Goal: Information Seeking & Learning: Understand process/instructions

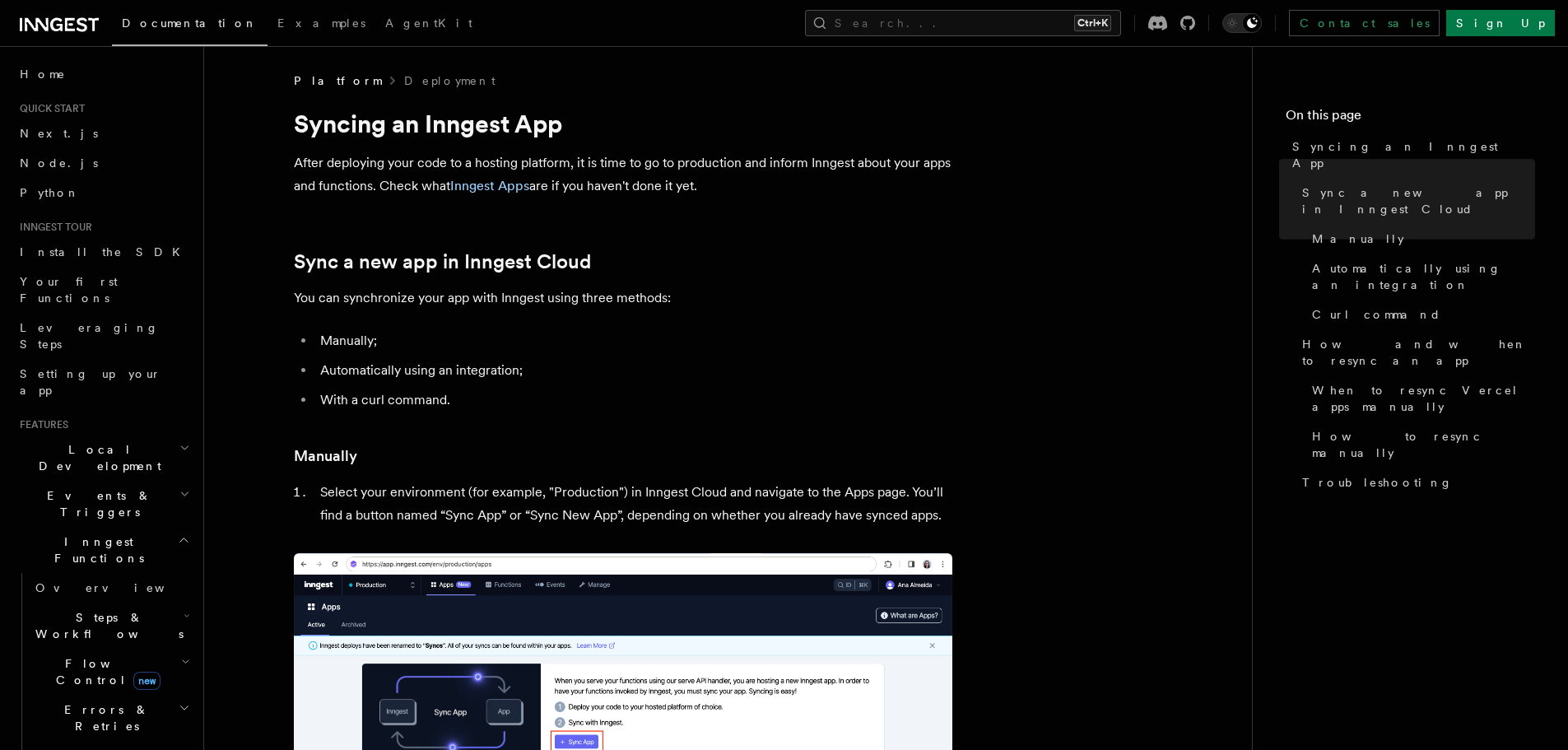
drag, startPoint x: 978, startPoint y: 285, endPoint x: 1011, endPoint y: 130, distance: 158.5
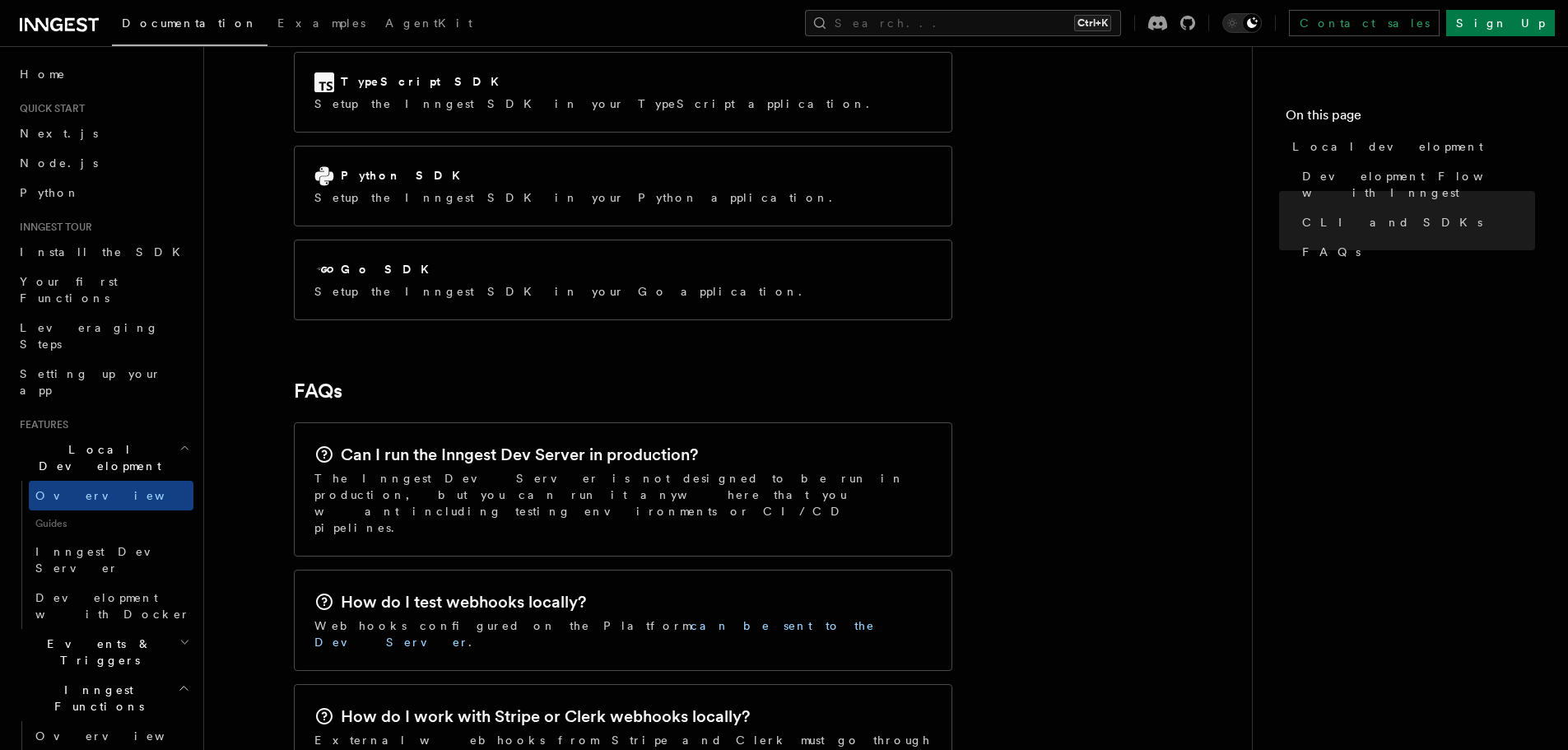
scroll to position [2451, 0]
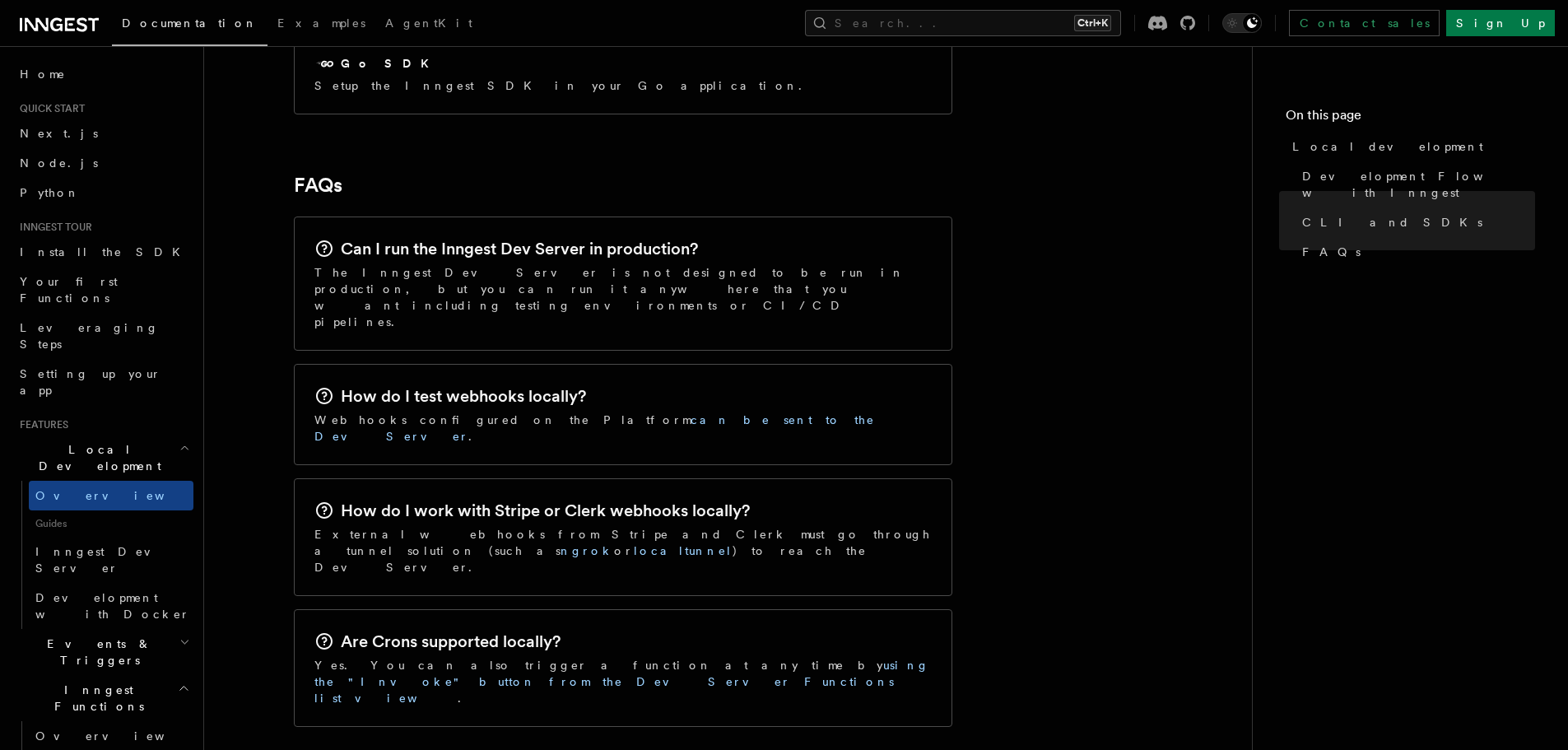
click at [569, 237] on h2 "Can I run the Inngest Dev Server in production?" at bounding box center [519, 248] width 357 height 23
click at [527, 264] on p "The Inngest Dev Server is not designed to be run in production, but you can run…" at bounding box center [623, 297] width 617 height 66
click at [609, 413] on link "can be sent to the Dev Server" at bounding box center [594, 428] width 560 height 30
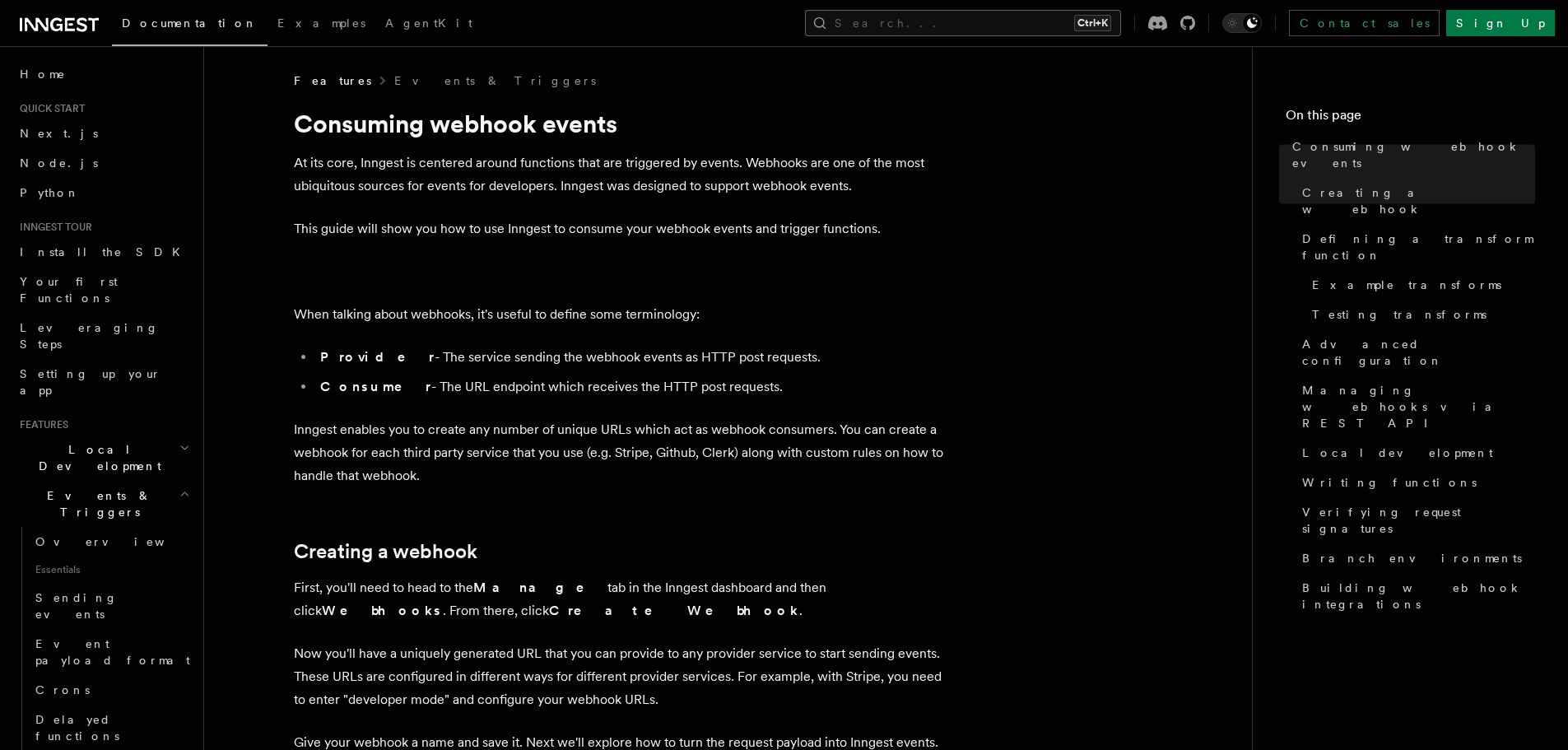
drag, startPoint x: 1073, startPoint y: 199, endPoint x: 1102, endPoint y: 11, distance: 190.2
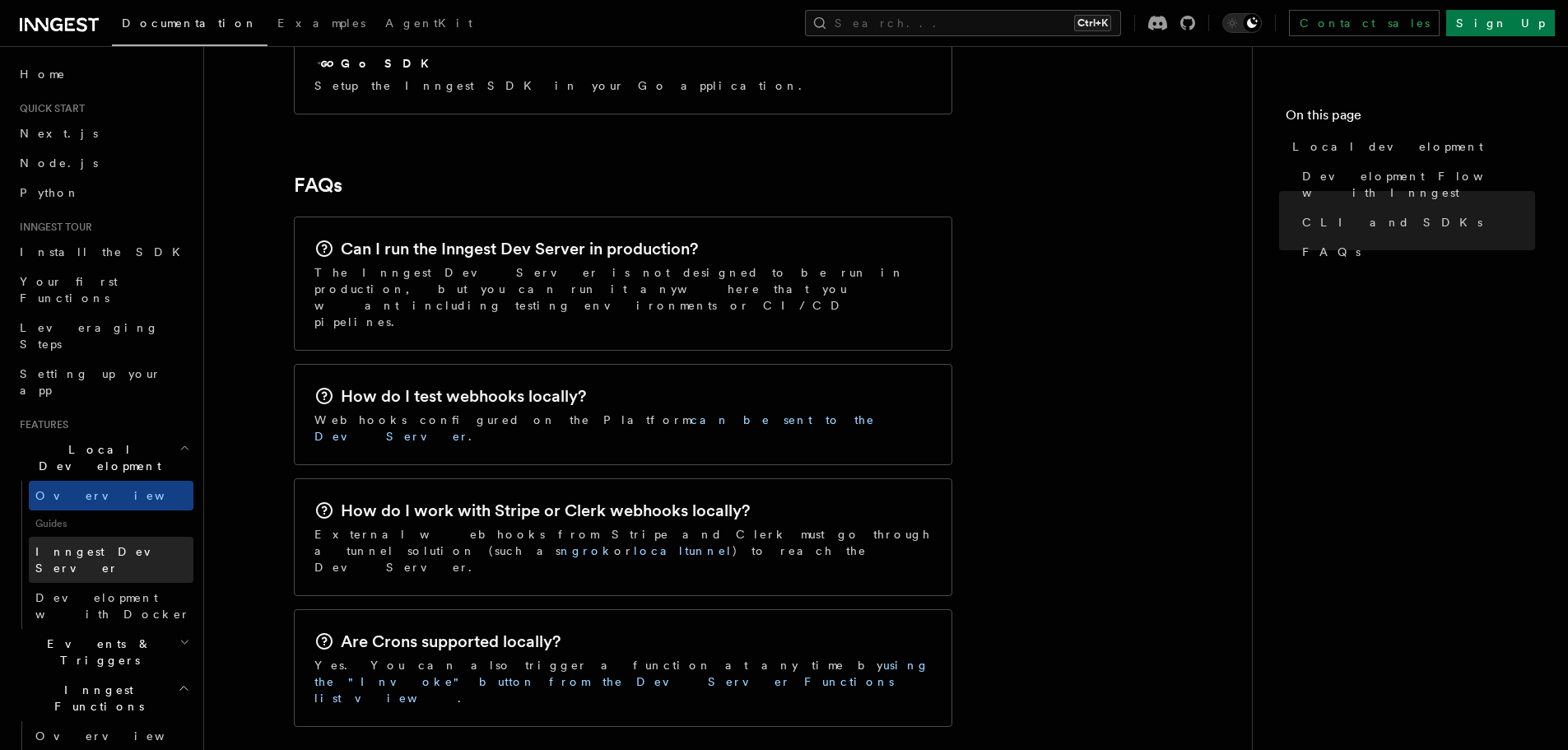
click at [112, 543] on span "Inngest Dev Server" at bounding box center [114, 559] width 158 height 33
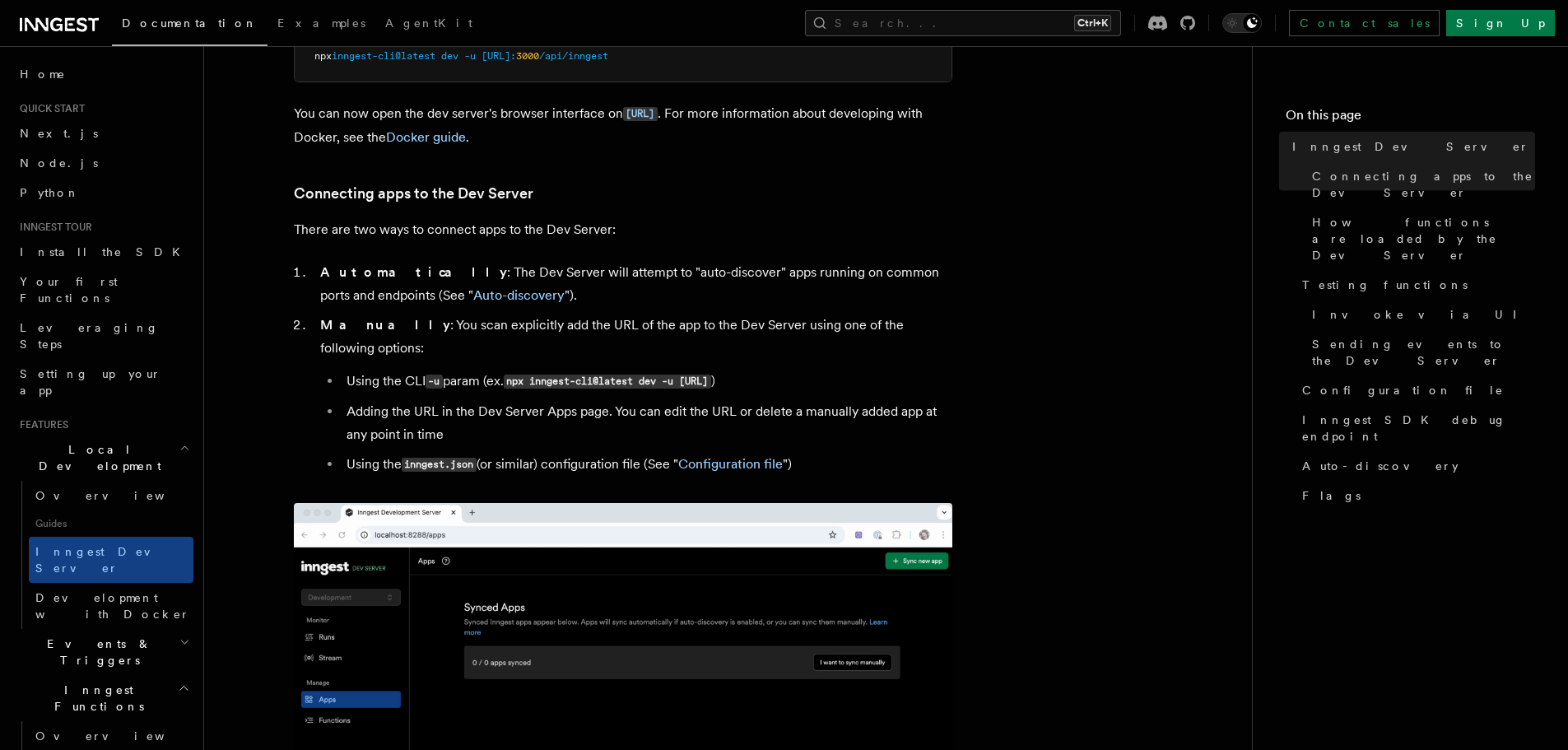
scroll to position [576, 0]
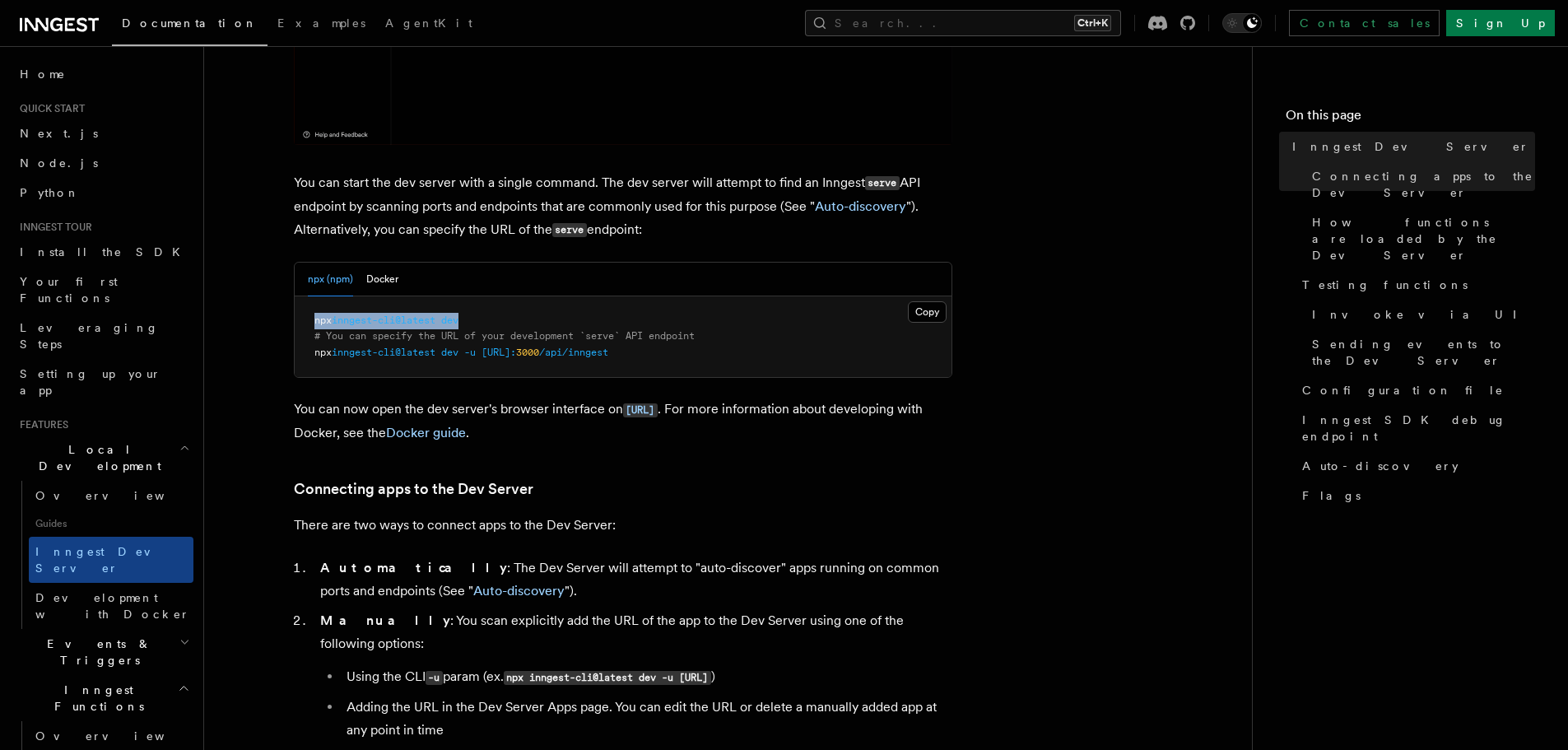
drag, startPoint x: 480, startPoint y: 318, endPoint x: 313, endPoint y: 318, distance: 167.0
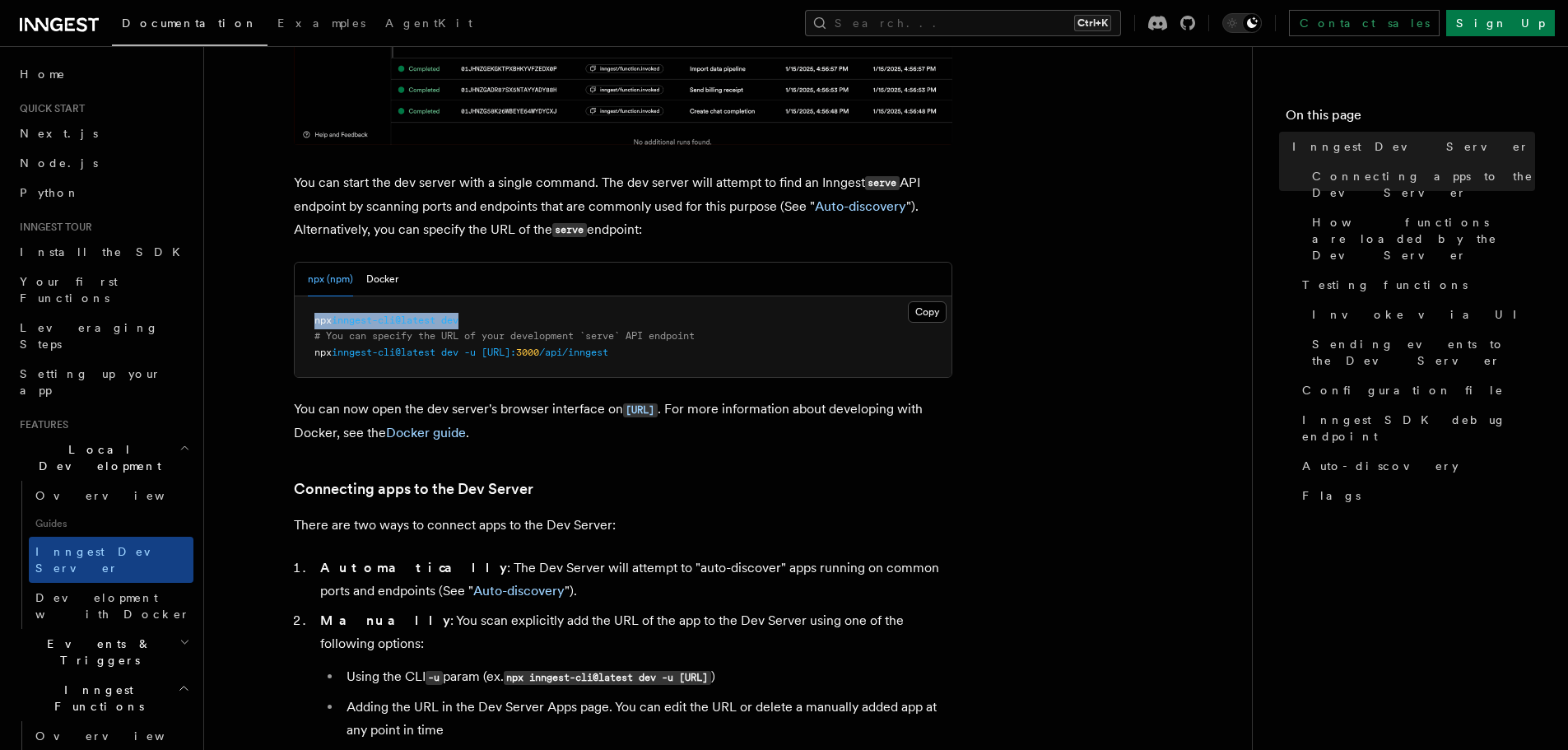
click at [313, 318] on pre "npx inngest-cli@latest dev # You can specify the URL of your development `serve…" at bounding box center [623, 337] width 657 height 82
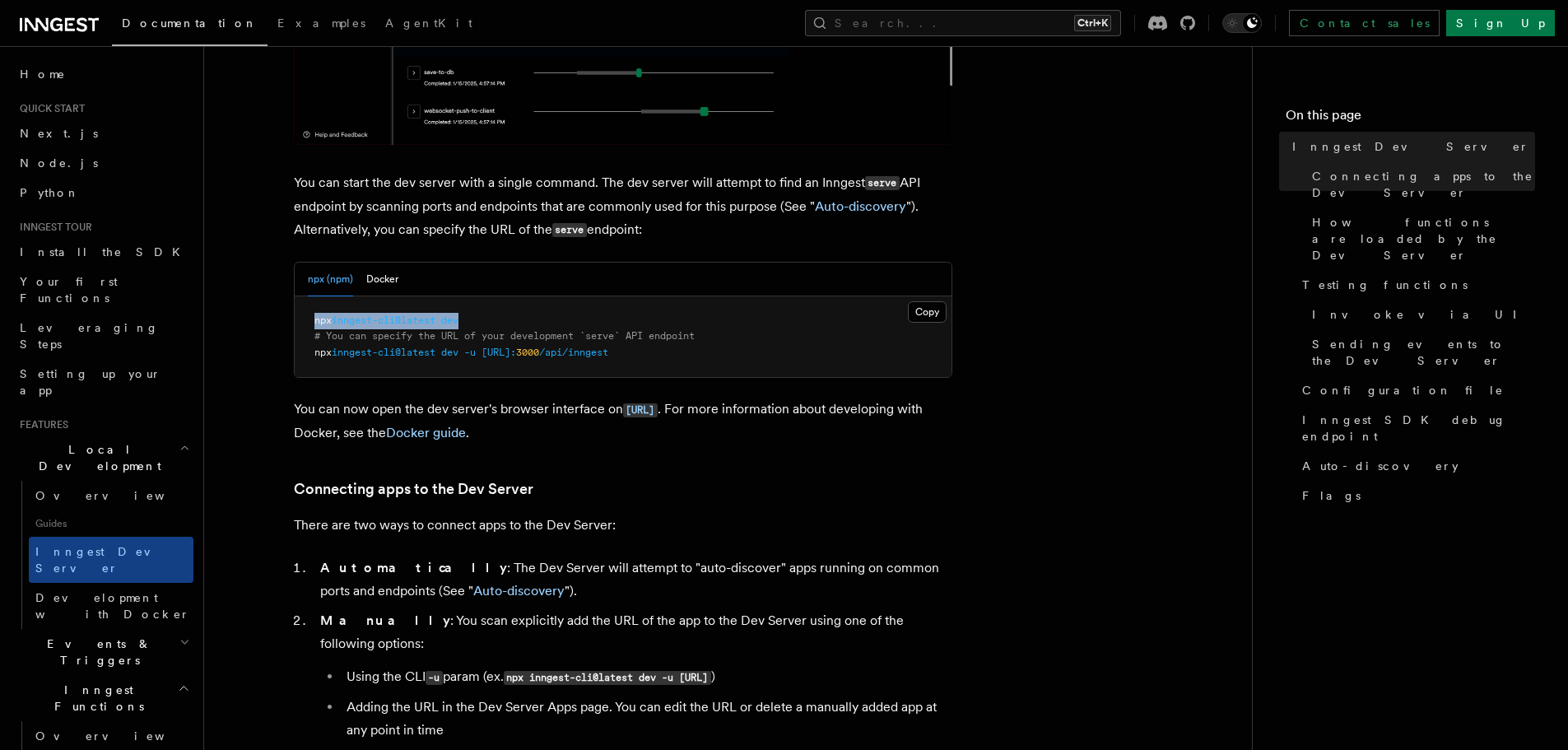
copy span "npx inngest-cli@latest dev"
